Goal: Task Accomplishment & Management: Manage account settings

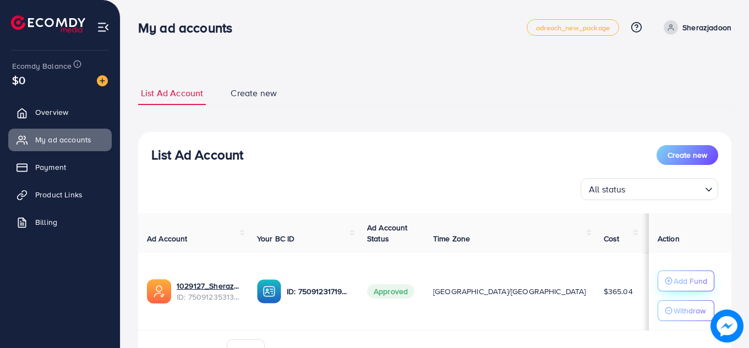
click at [658, 282] on button "Add Fund" at bounding box center [686, 281] width 57 height 21
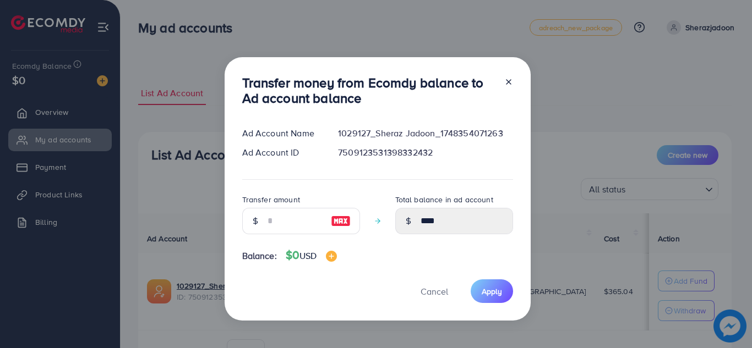
click at [263, 220] on div at bounding box center [255, 221] width 26 height 26
click at [269, 219] on input "number" at bounding box center [295, 221] width 55 height 26
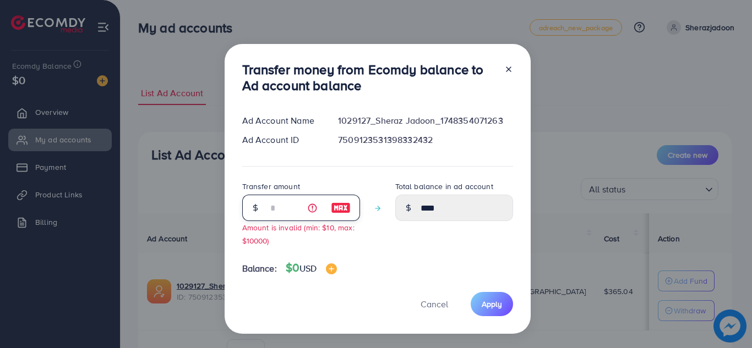
type input "*"
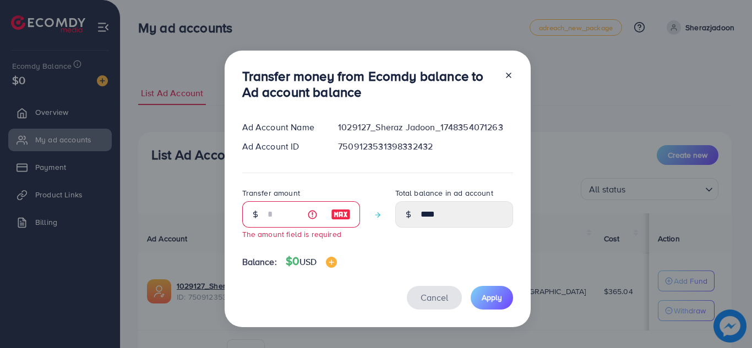
click at [431, 301] on span "Cancel" at bounding box center [435, 298] width 28 height 12
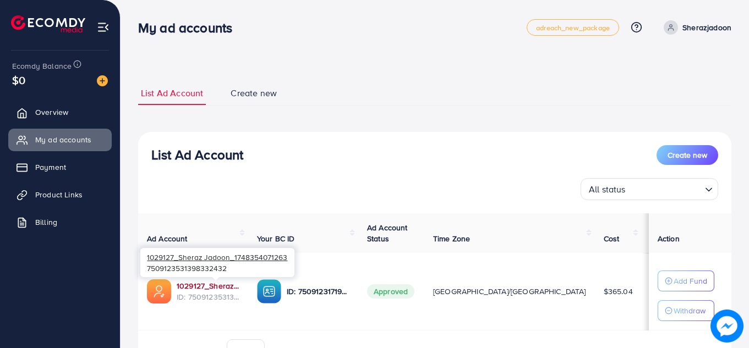
click at [216, 286] on link "1029127_Sheraz Jadoon_1748354071263" at bounding box center [208, 286] width 63 height 11
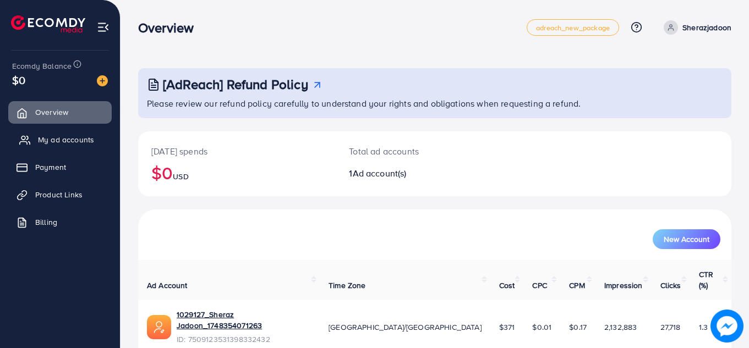
click at [53, 137] on span "My ad accounts" at bounding box center [66, 139] width 56 height 11
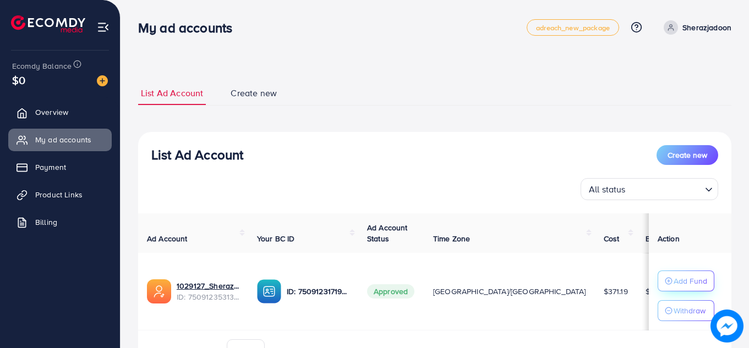
click at [688, 280] on p "Add Fund" at bounding box center [691, 281] width 34 height 13
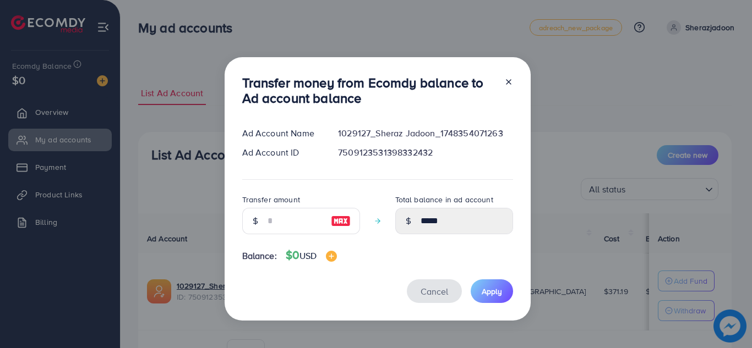
click at [434, 291] on span "Cancel" at bounding box center [435, 292] width 28 height 12
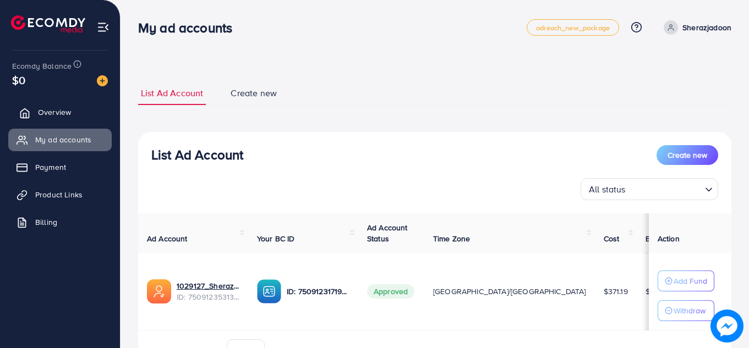
click at [47, 115] on span "Overview" at bounding box center [54, 112] width 33 height 11
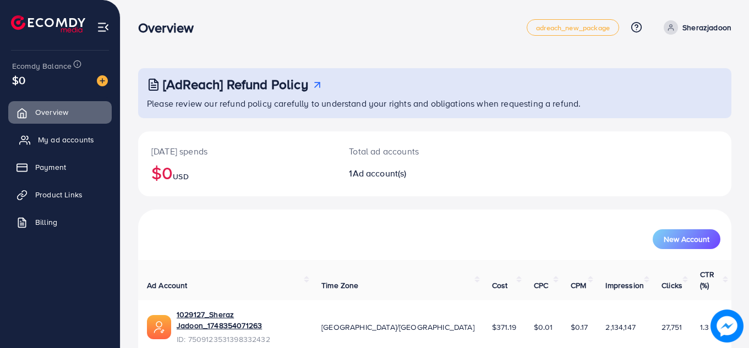
click at [42, 139] on span "My ad accounts" at bounding box center [66, 139] width 56 height 11
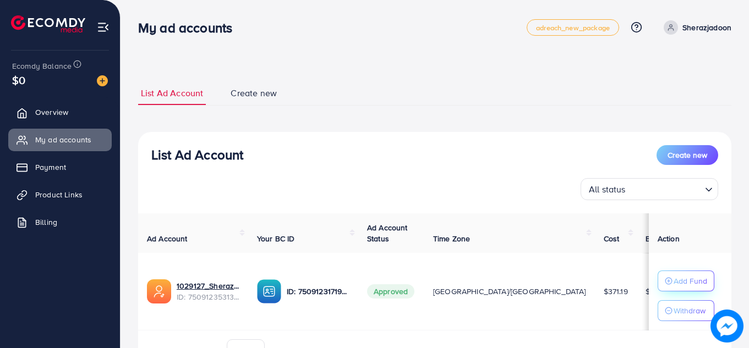
scroll to position [11, 0]
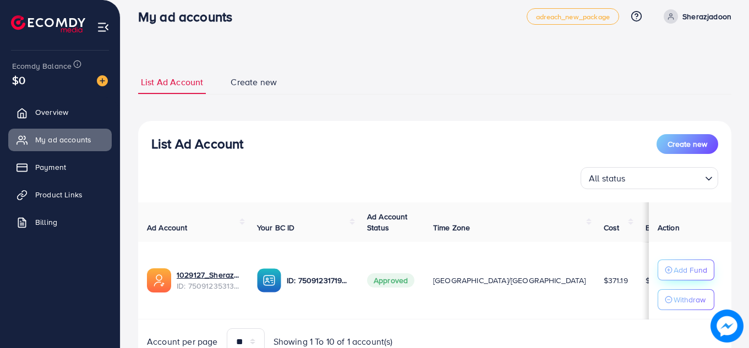
click at [664, 262] on button "Add Fund" at bounding box center [686, 270] width 57 height 21
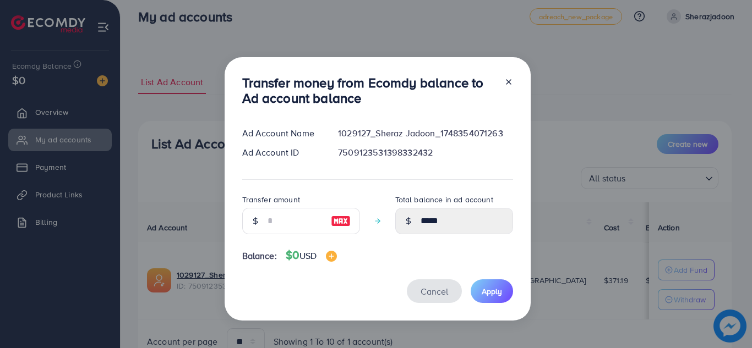
click at [434, 290] on span "Cancel" at bounding box center [435, 292] width 28 height 12
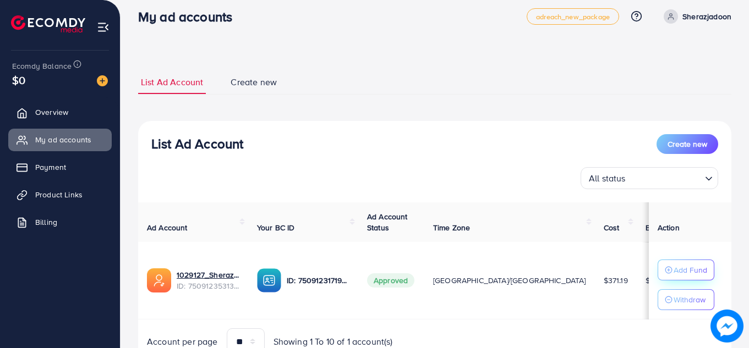
click at [693, 275] on p "Add Fund" at bounding box center [691, 270] width 34 height 13
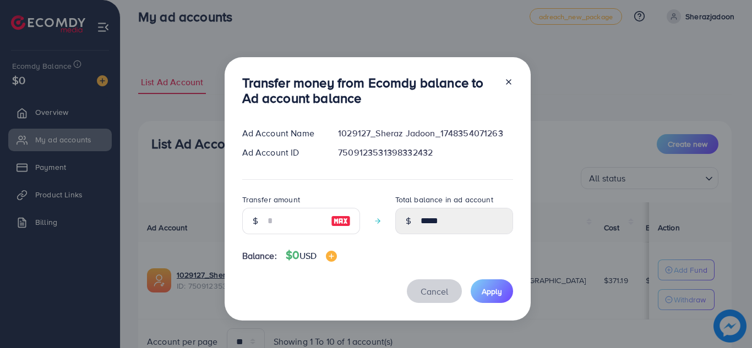
click at [427, 291] on span "Cancel" at bounding box center [435, 292] width 28 height 12
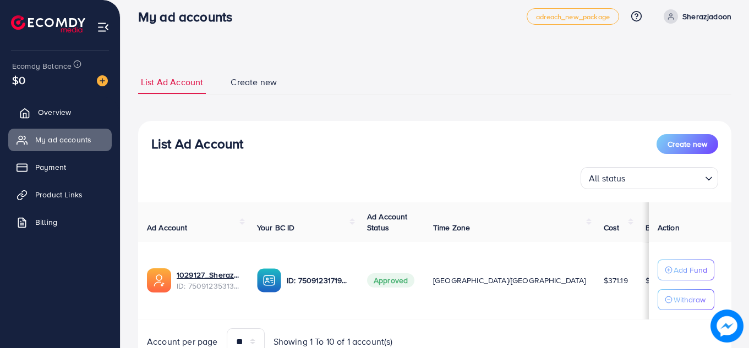
click at [10, 118] on link "Overview" at bounding box center [59, 112] width 103 height 22
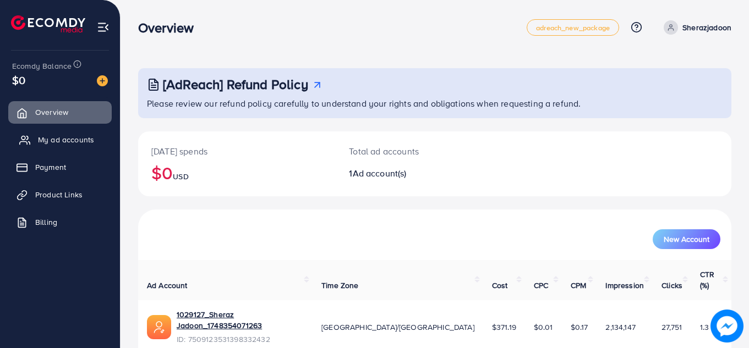
click at [61, 141] on span "My ad accounts" at bounding box center [66, 139] width 56 height 11
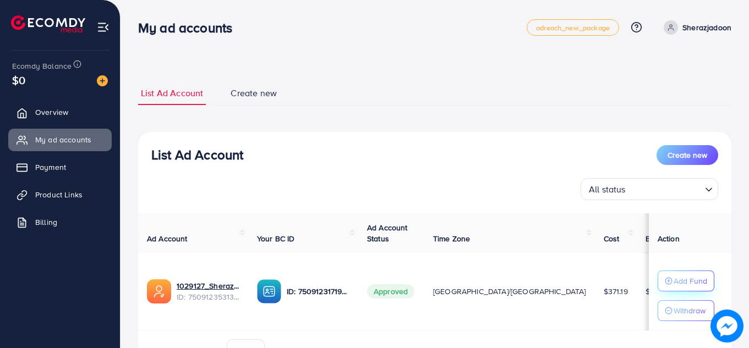
click at [674, 279] on p "Add Fund" at bounding box center [691, 281] width 34 height 13
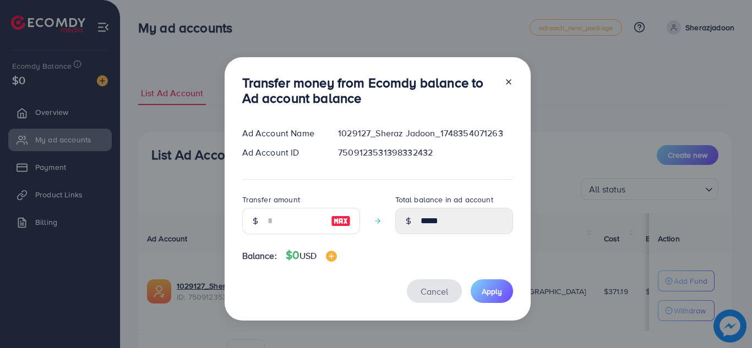
click at [417, 287] on button "Cancel" at bounding box center [434, 292] width 55 height 24
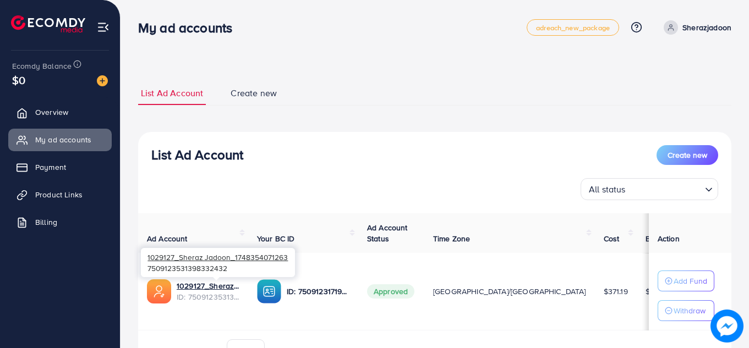
click at [189, 295] on span "ID: 7509123531398332432" at bounding box center [208, 297] width 63 height 11
click at [192, 292] on span "ID: 7509123531398332432" at bounding box center [208, 297] width 63 height 11
click at [193, 288] on link "1029127_Sheraz Jadoon_1748354071263" at bounding box center [208, 286] width 63 height 11
